Goal: Check status: Check status

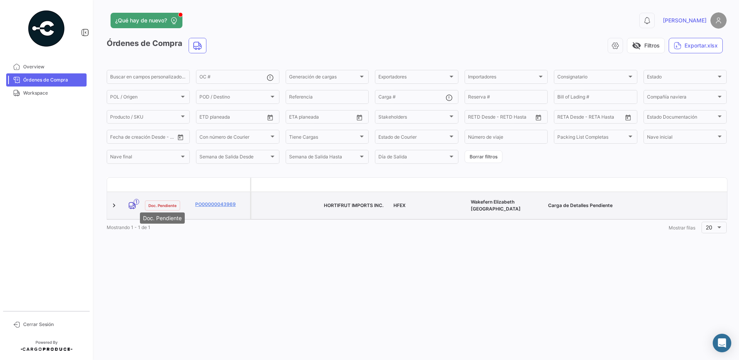
click at [166, 205] on div "Doc. Pendiente" at bounding box center [162, 206] width 35 height 10
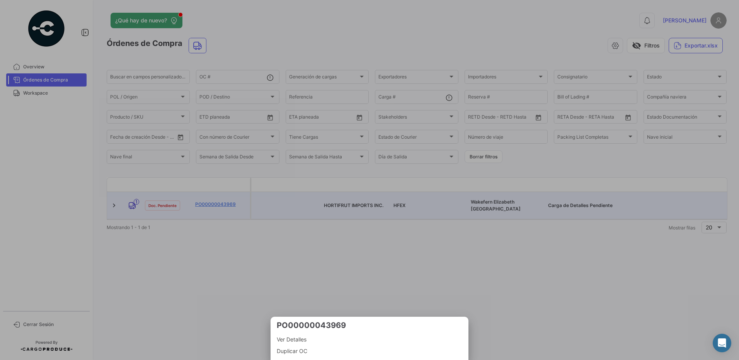
click at [293, 277] on div at bounding box center [369, 180] width 739 height 360
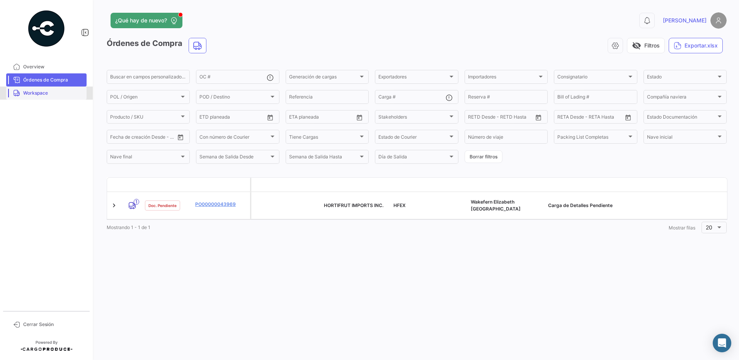
click at [60, 99] on link "Workspace" at bounding box center [46, 93] width 80 height 13
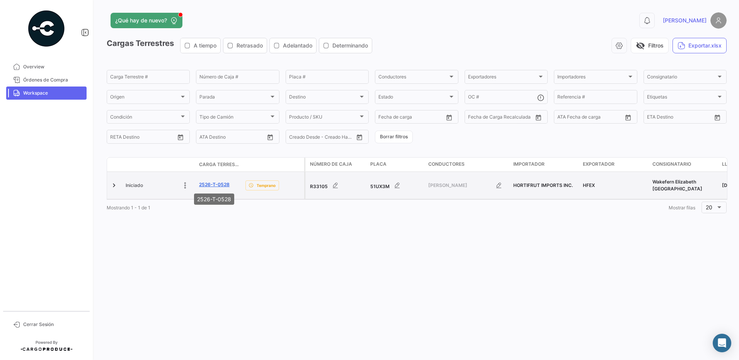
click at [210, 184] on link "2526-T-0528" at bounding box center [214, 184] width 31 height 7
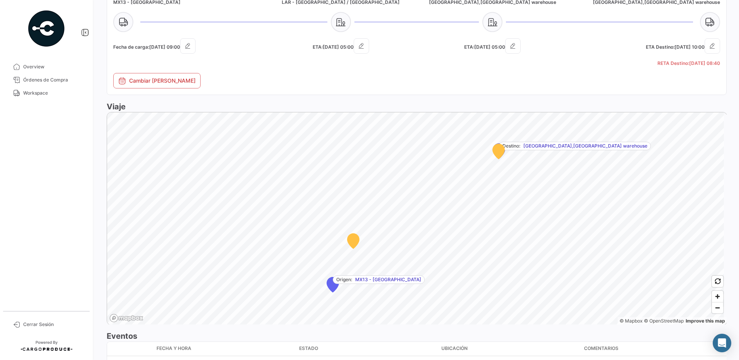
scroll to position [329, 0]
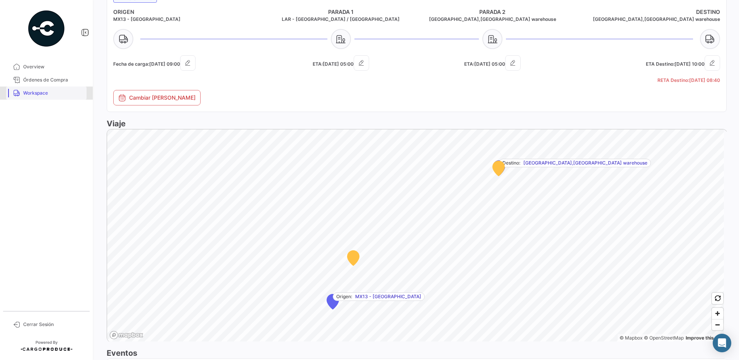
click at [38, 87] on link "Workspace" at bounding box center [46, 93] width 80 height 13
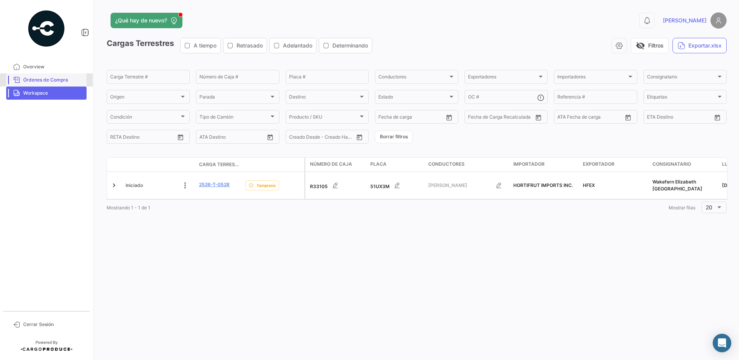
click at [36, 81] on span "Órdenes de Compra" at bounding box center [53, 80] width 60 height 7
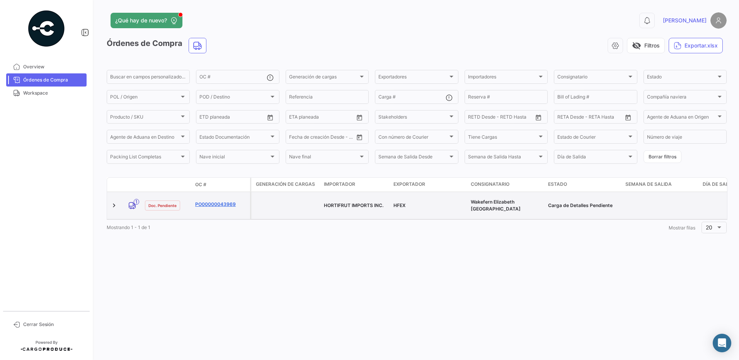
click at [225, 203] on link "PO00000043969" at bounding box center [221, 204] width 52 height 7
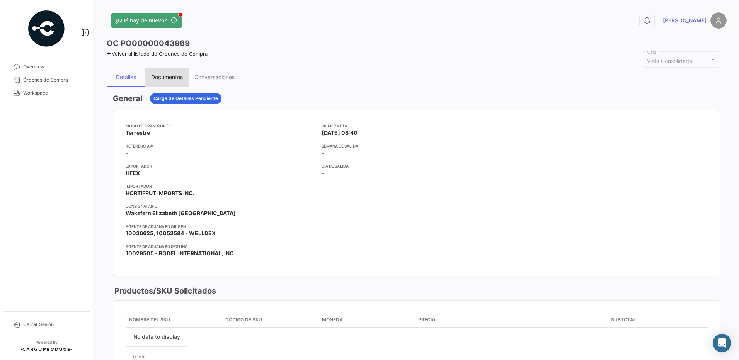
click at [167, 79] on div "Documentos" at bounding box center [167, 77] width 32 height 7
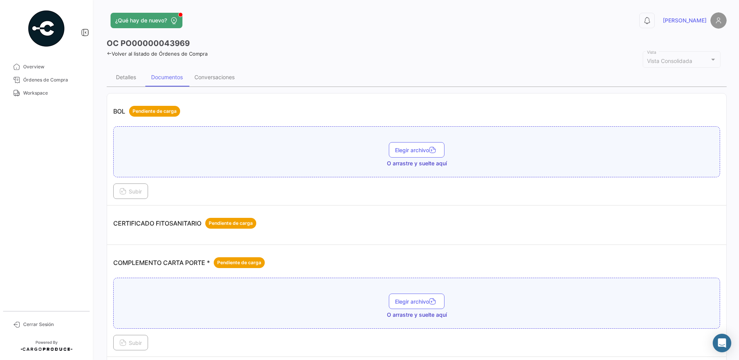
scroll to position [7, 0]
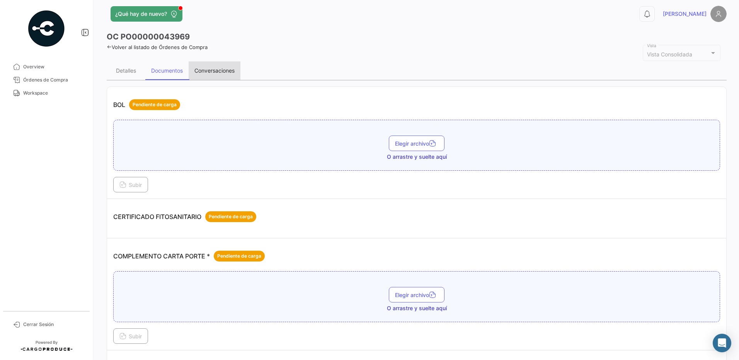
click at [218, 72] on div "Conversaciones" at bounding box center [214, 70] width 40 height 7
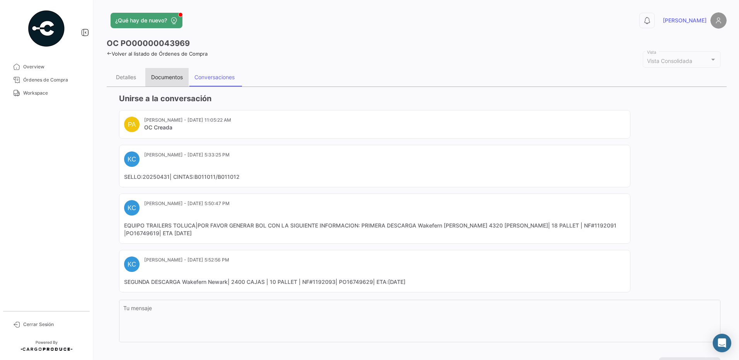
click at [155, 76] on div "Documentos" at bounding box center [167, 77] width 32 height 7
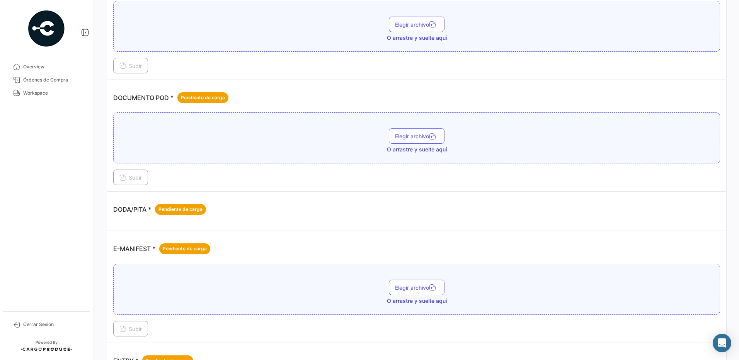
scroll to position [232, 0]
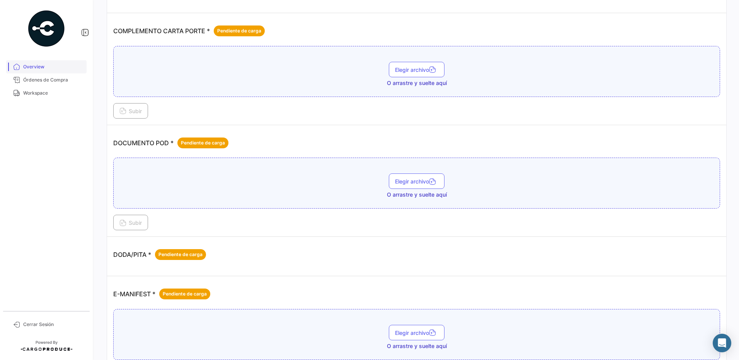
click at [38, 67] on span "Overview" at bounding box center [53, 66] width 60 height 7
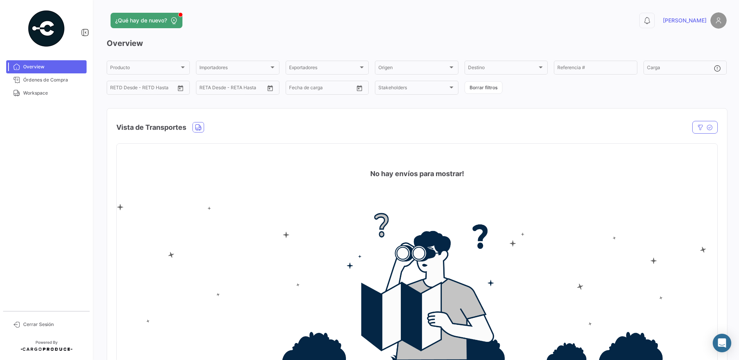
drag, startPoint x: 613, startPoint y: 84, endPoint x: 596, endPoint y: 85, distance: 17.1
click at [591, 82] on div "Producto Producto Importadores Importadores Exportadores Exportadores Origen Or…" at bounding box center [417, 78] width 620 height 36
click at [39, 96] on span "Workspace" at bounding box center [53, 93] width 60 height 7
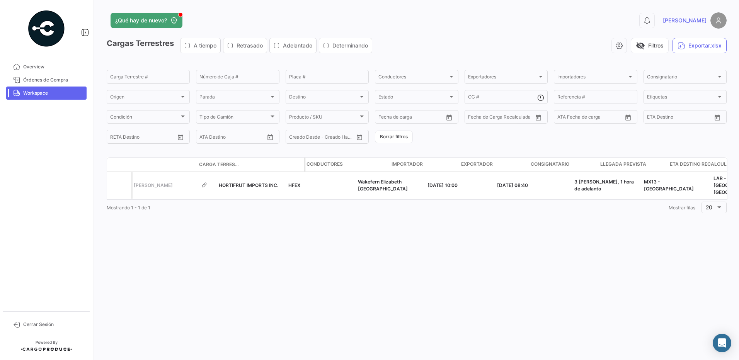
scroll to position [0, 344]
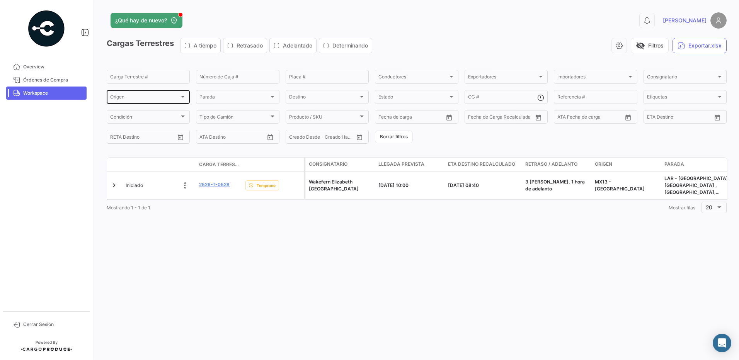
click at [186, 95] on div "Origen Origen" at bounding box center [148, 96] width 76 height 15
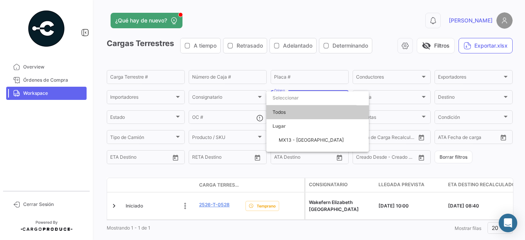
click at [236, 61] on div at bounding box center [262, 120] width 525 height 240
